Goal: Task Accomplishment & Management: Use online tool/utility

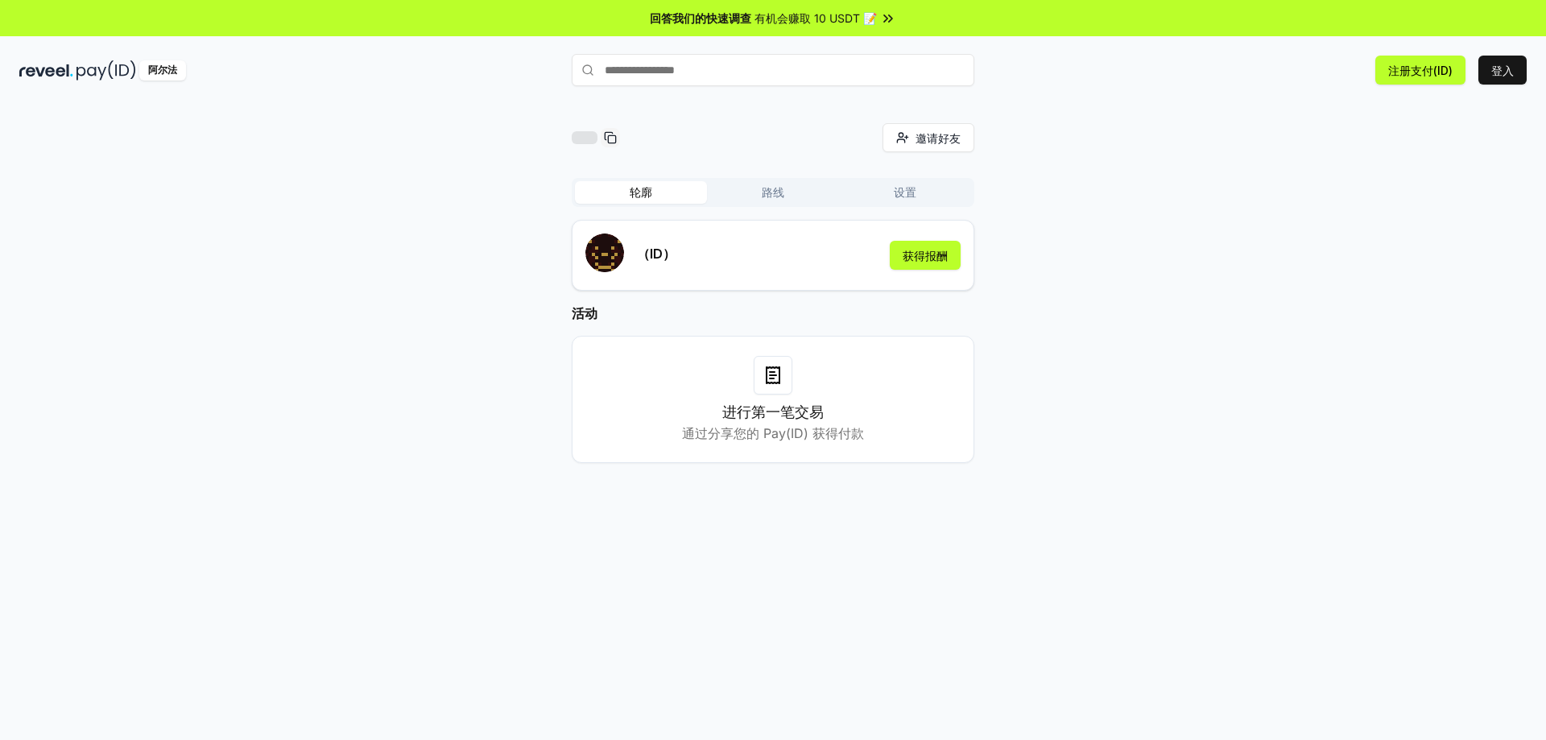
click at [782, 383] on icon at bounding box center [773, 375] width 19 height 19
click at [759, 192] on button "路线" at bounding box center [773, 192] width 132 height 23
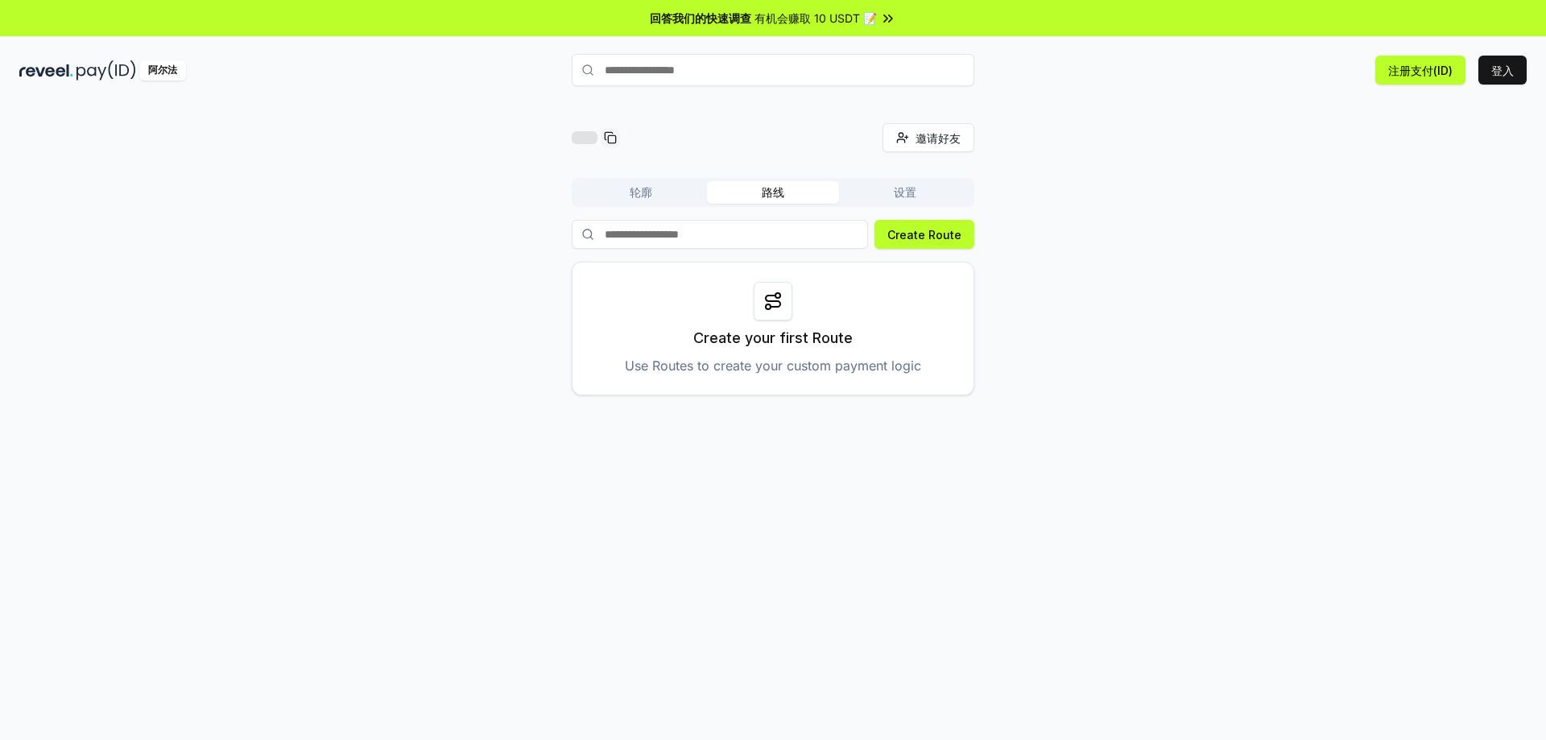
click at [652, 192] on font "轮廓" at bounding box center [641, 192] width 23 height 14
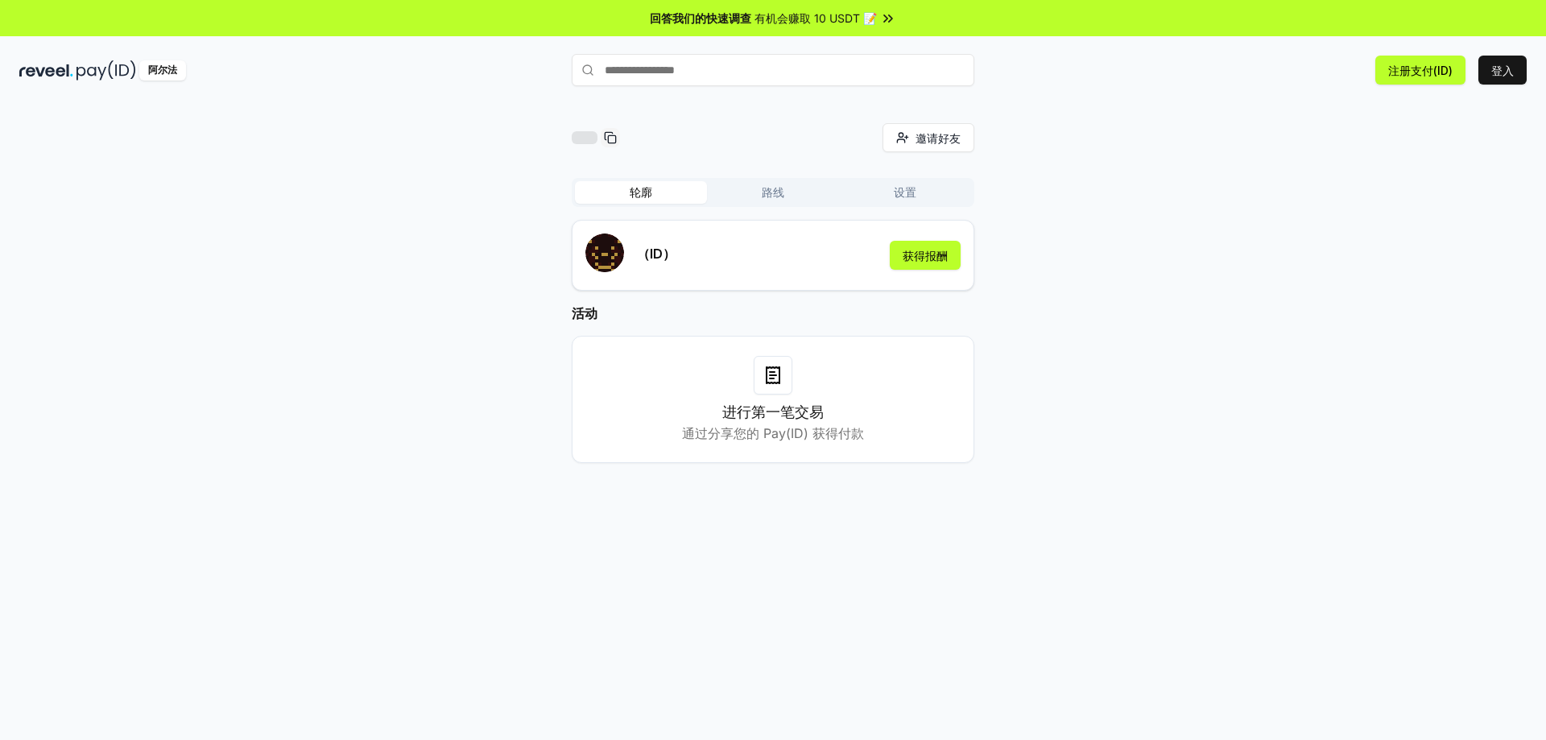
click at [754, 72] on input "text" at bounding box center [773, 70] width 403 height 32
type input "**********"
click at [955, 102] on font "支付" at bounding box center [951, 101] width 19 height 12
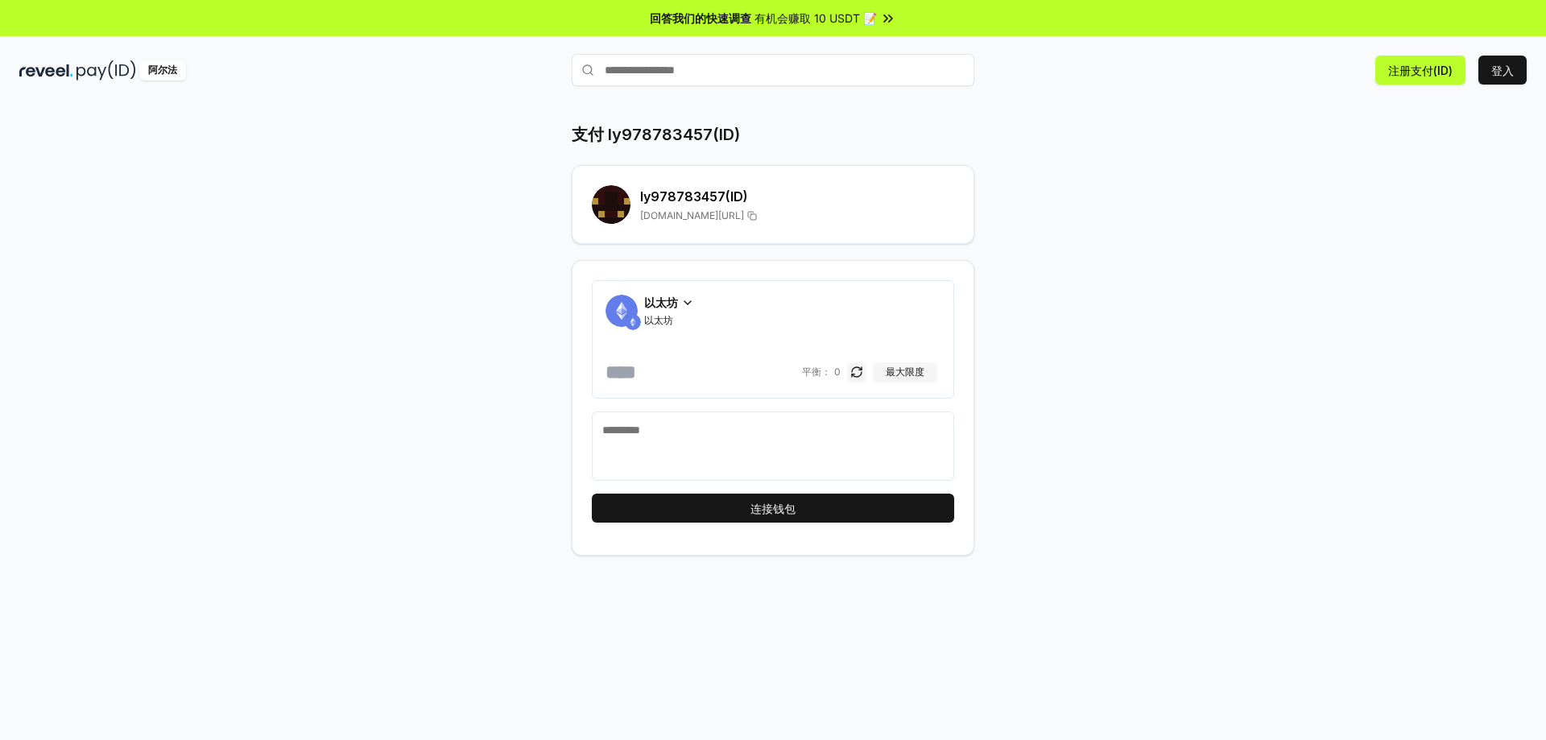
click at [685, 302] on icon at bounding box center [687, 302] width 13 height 13
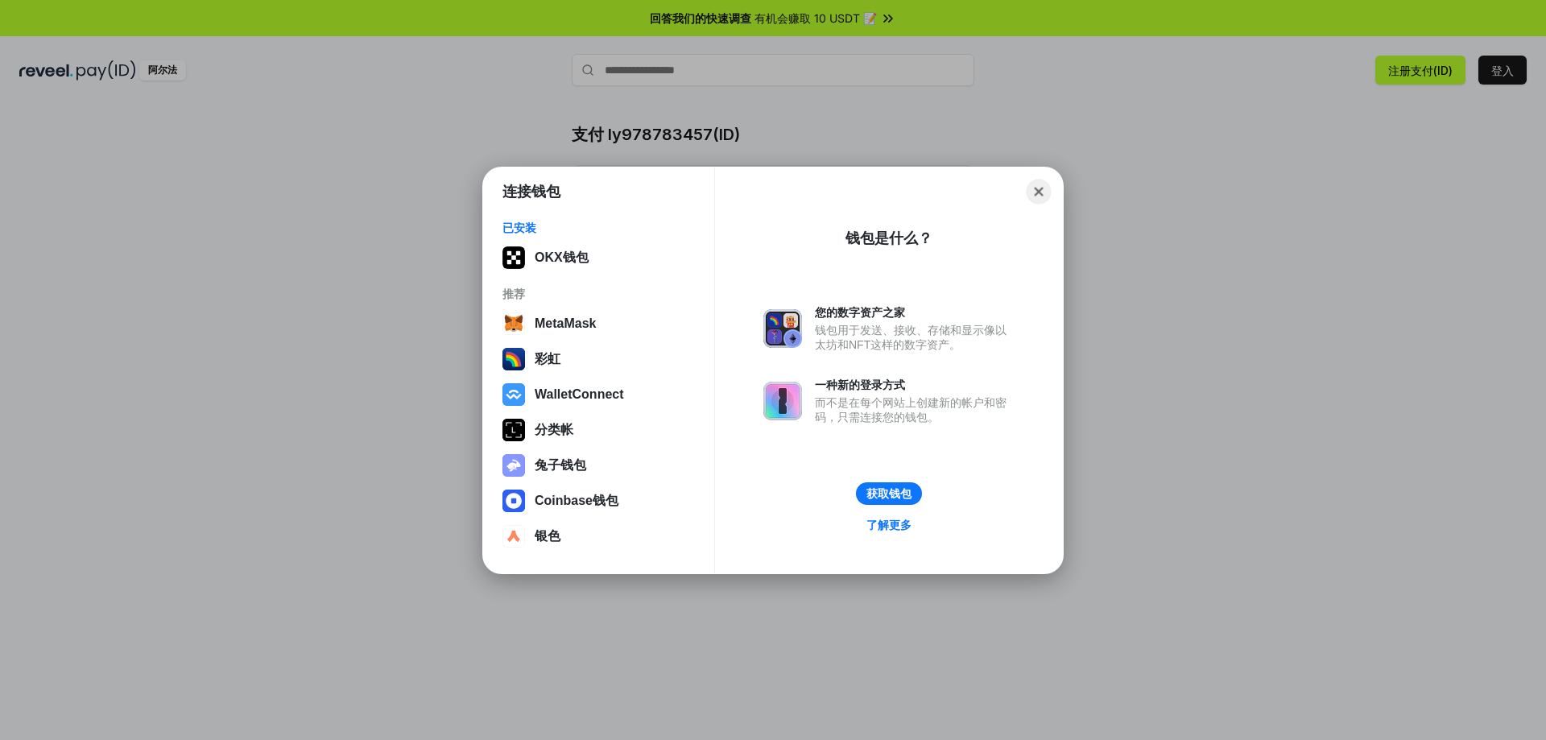
click at [1045, 193] on button "Close" at bounding box center [1039, 191] width 25 height 25
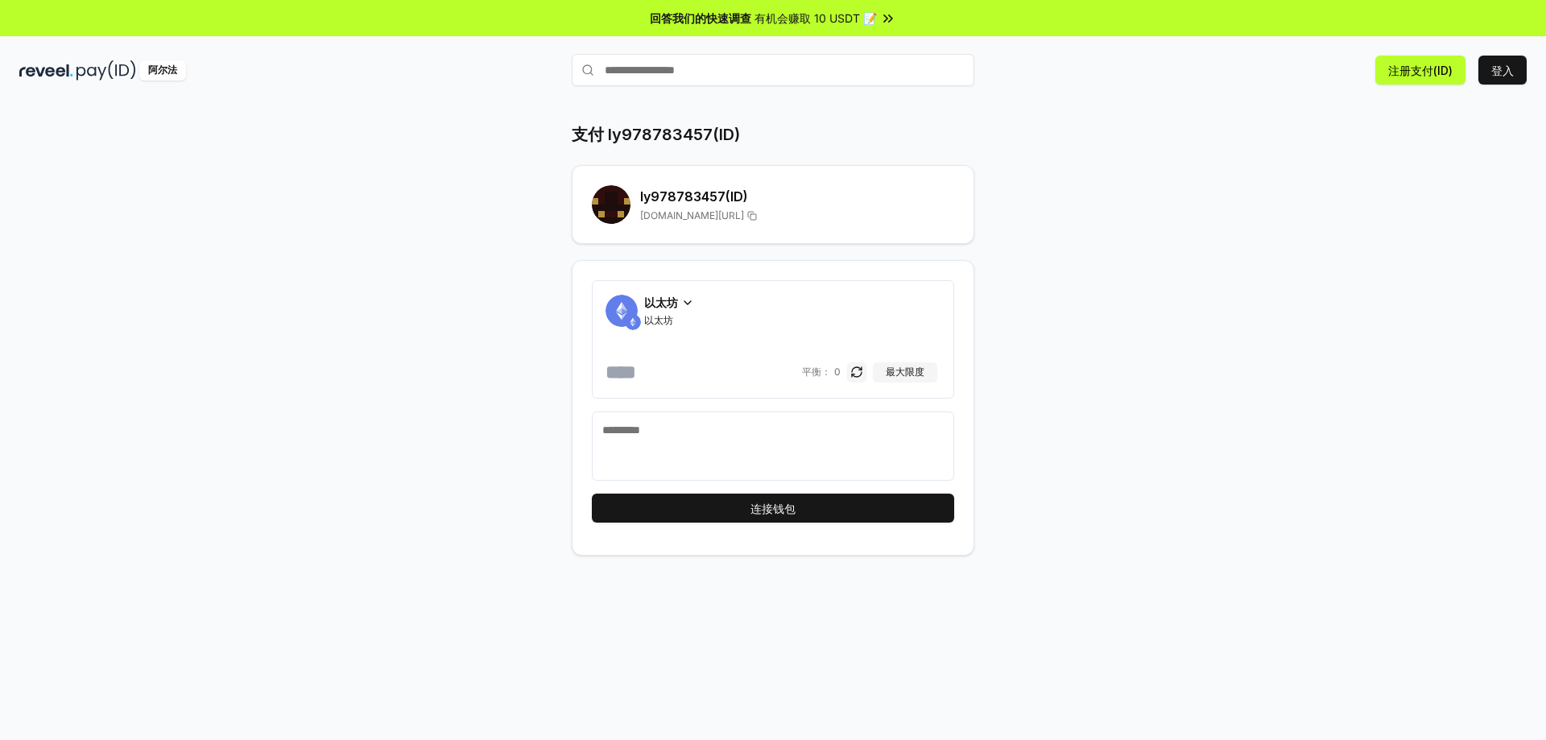
click at [1077, 80] on div "注册支付(ID) 登入" at bounding box center [1275, 70] width 503 height 29
click at [681, 304] on icon at bounding box center [687, 302] width 13 height 13
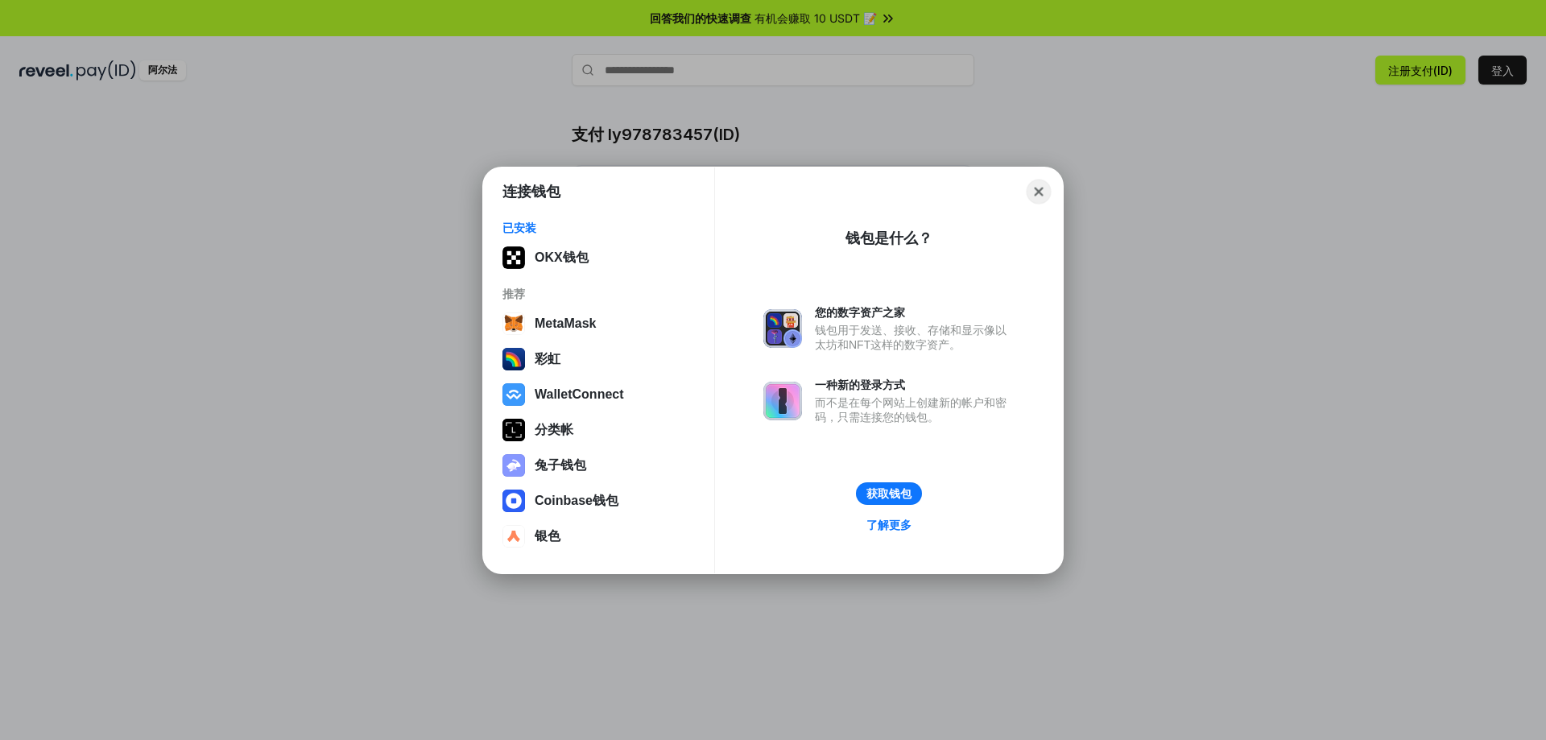
click at [1040, 192] on button "Close" at bounding box center [1039, 191] width 25 height 25
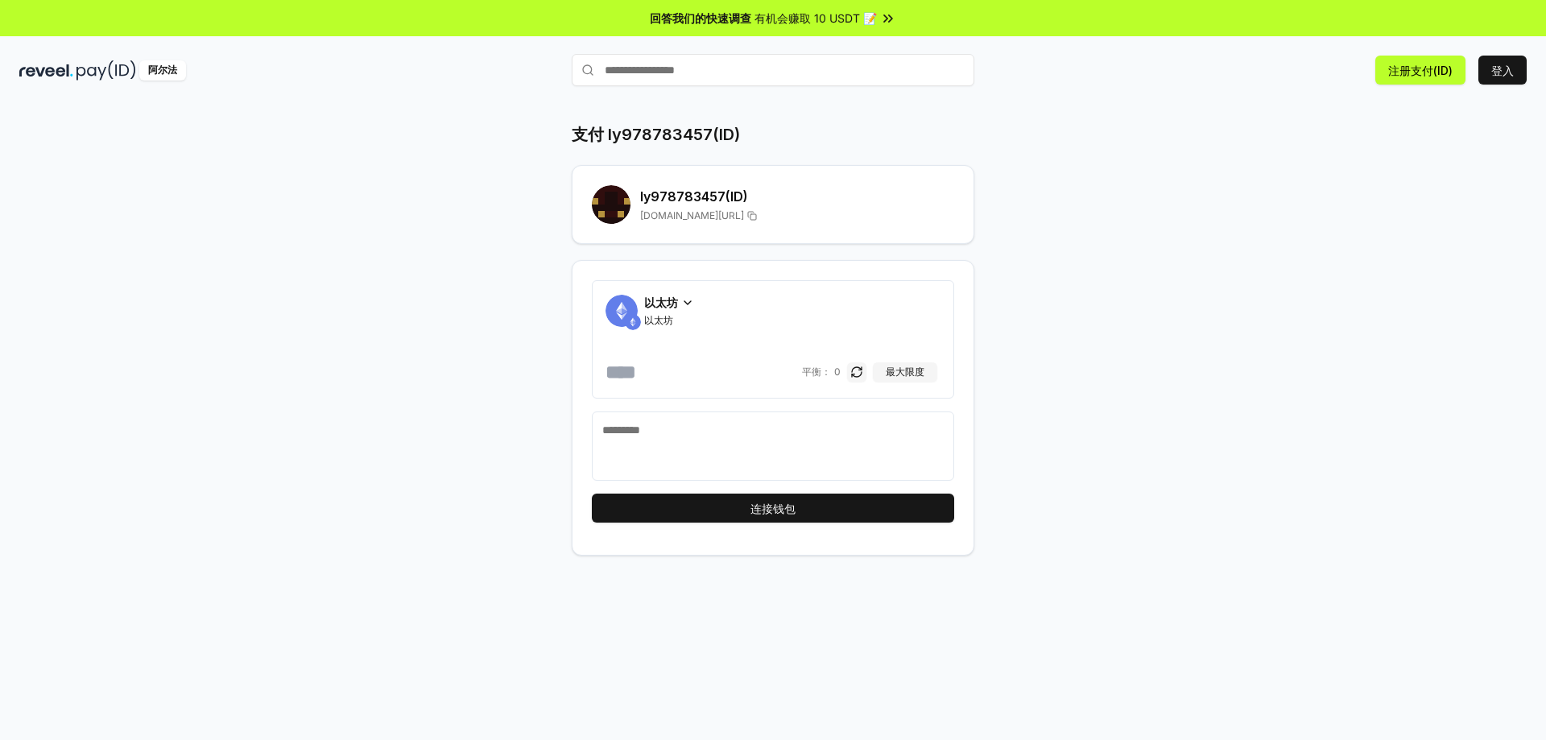
click at [723, 379] on input "number" at bounding box center [702, 372] width 193 height 26
click at [624, 317] on img at bounding box center [622, 311] width 32 height 32
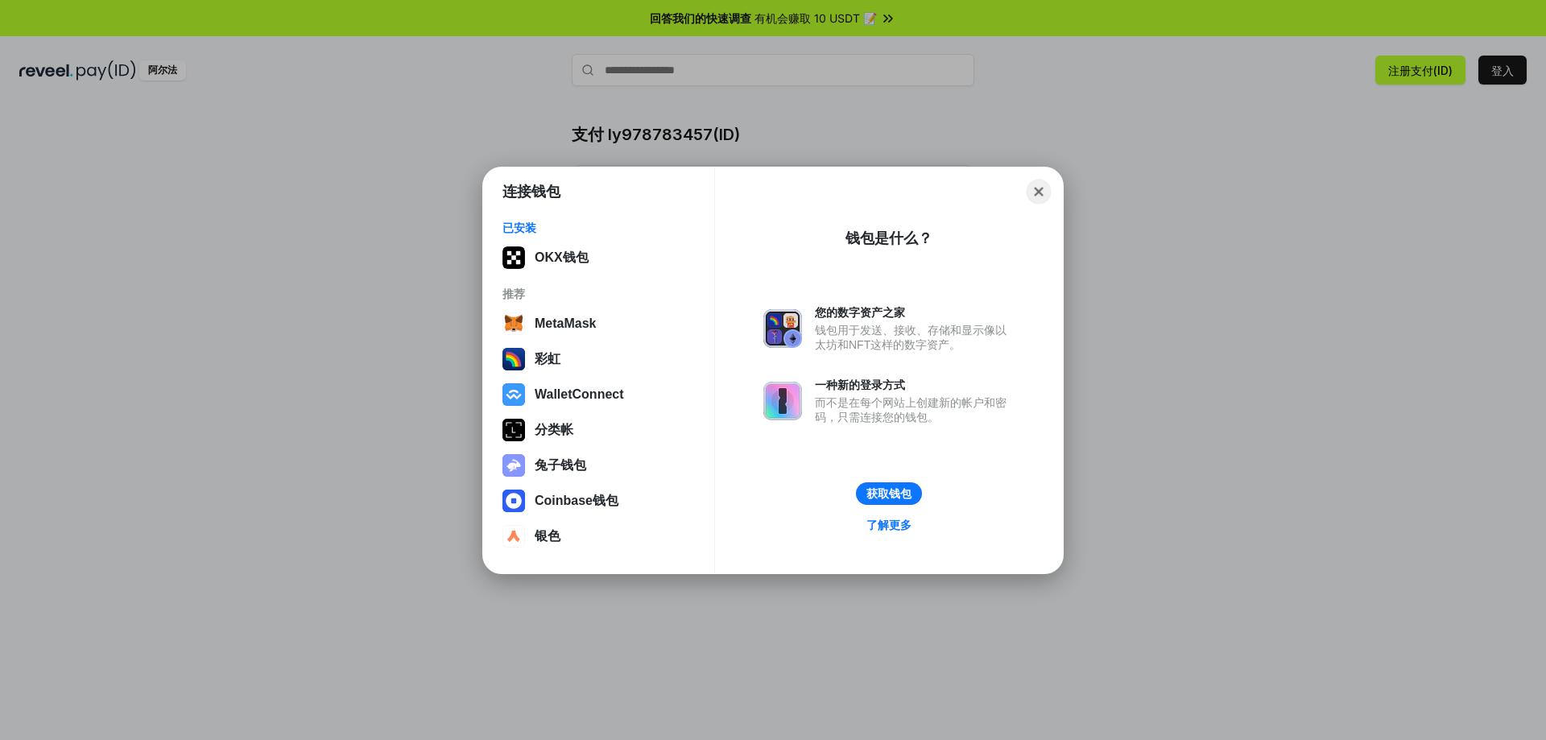
click at [1040, 197] on button "Close" at bounding box center [1039, 191] width 25 height 25
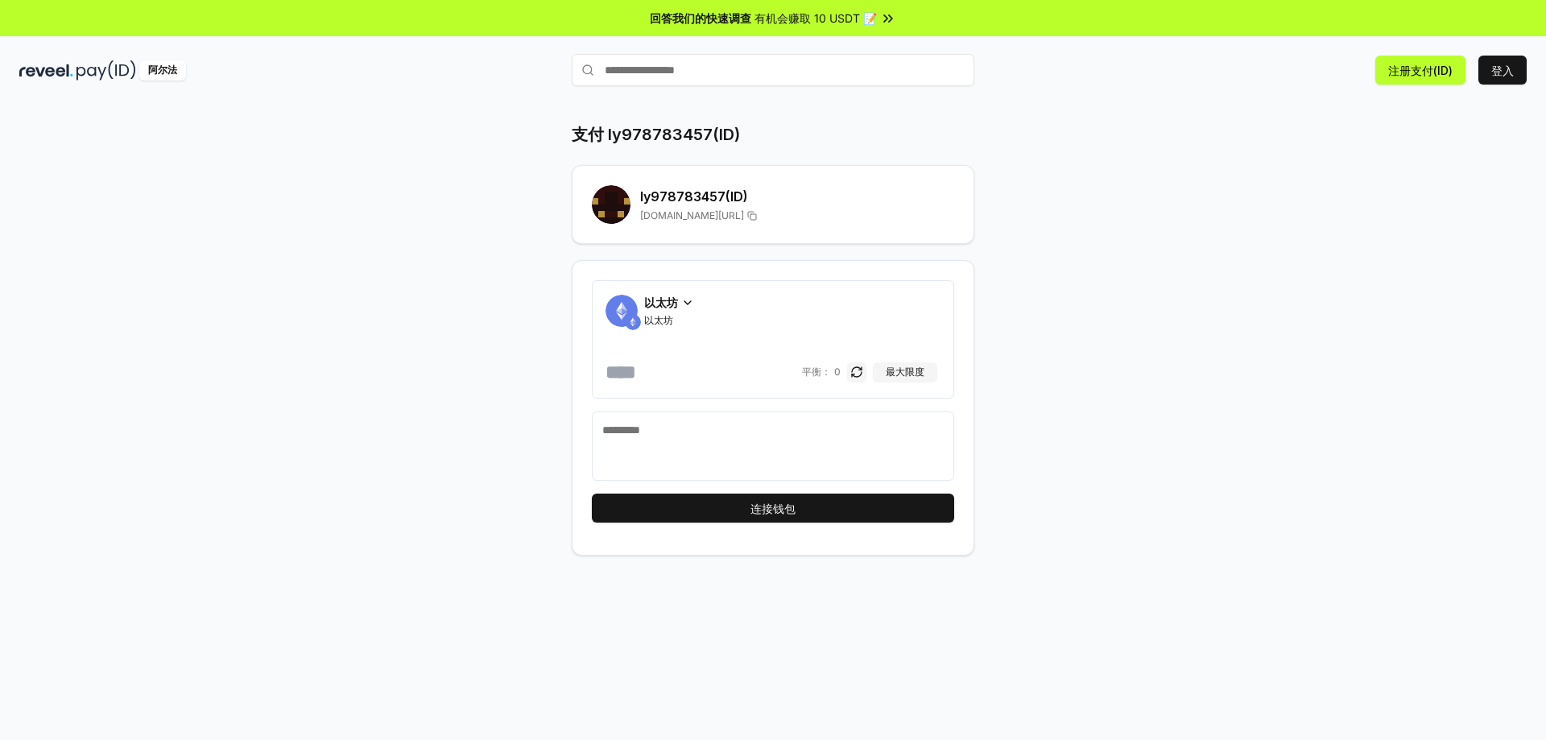
click at [1107, 197] on div "支付 ly978783457(ID) ly978783457 (ID) [DOMAIN_NAME][URL] 以太坊 以太坊 [PERSON_NAME]： 0…" at bounding box center [773, 339] width 966 height 432
